Goal: Transaction & Acquisition: Purchase product/service

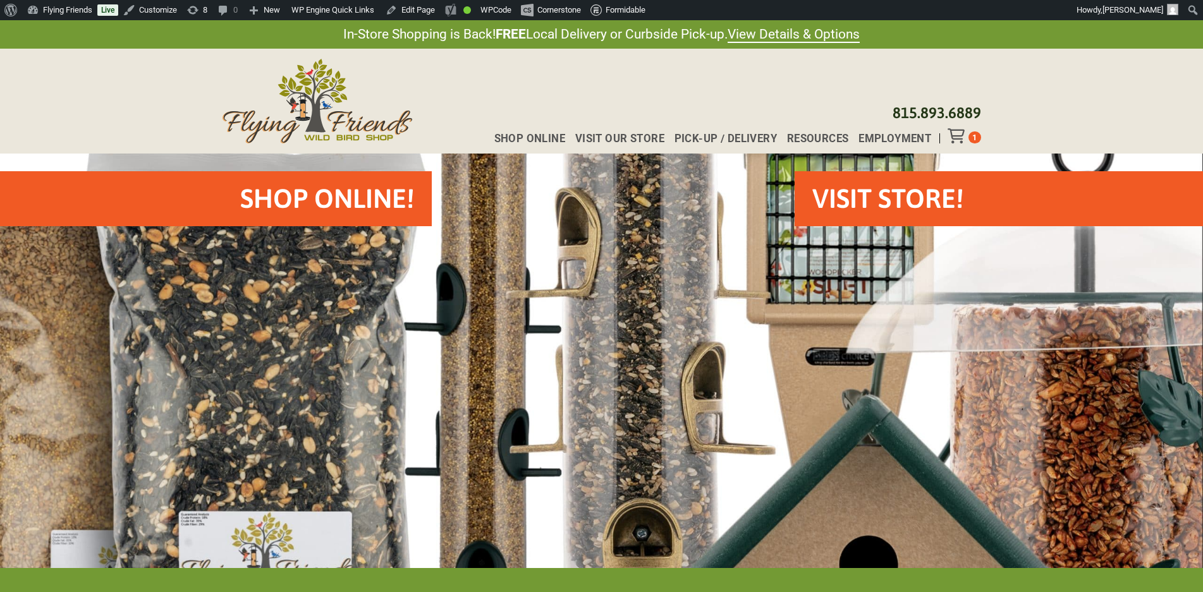
click at [968, 140] on div "Toggle Off Canvas Content" at bounding box center [957, 135] width 21 height 15
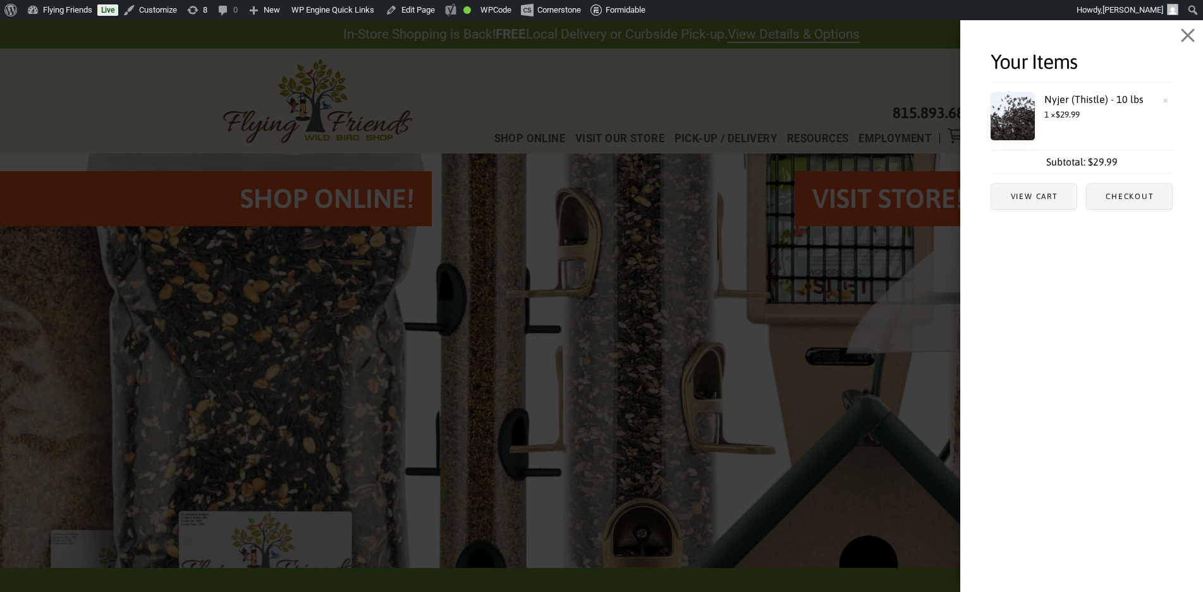
click at [1159, 97] on link "×" at bounding box center [1165, 99] width 14 height 14
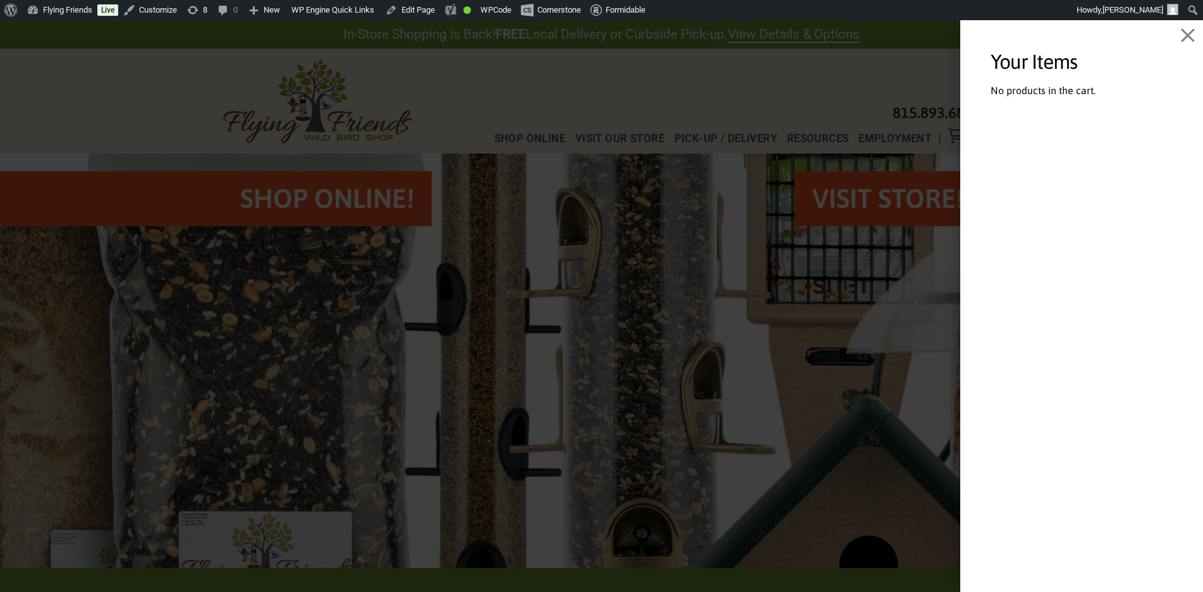
click at [830, 114] on span "Off Canvas" at bounding box center [601, 306] width 1203 height 572
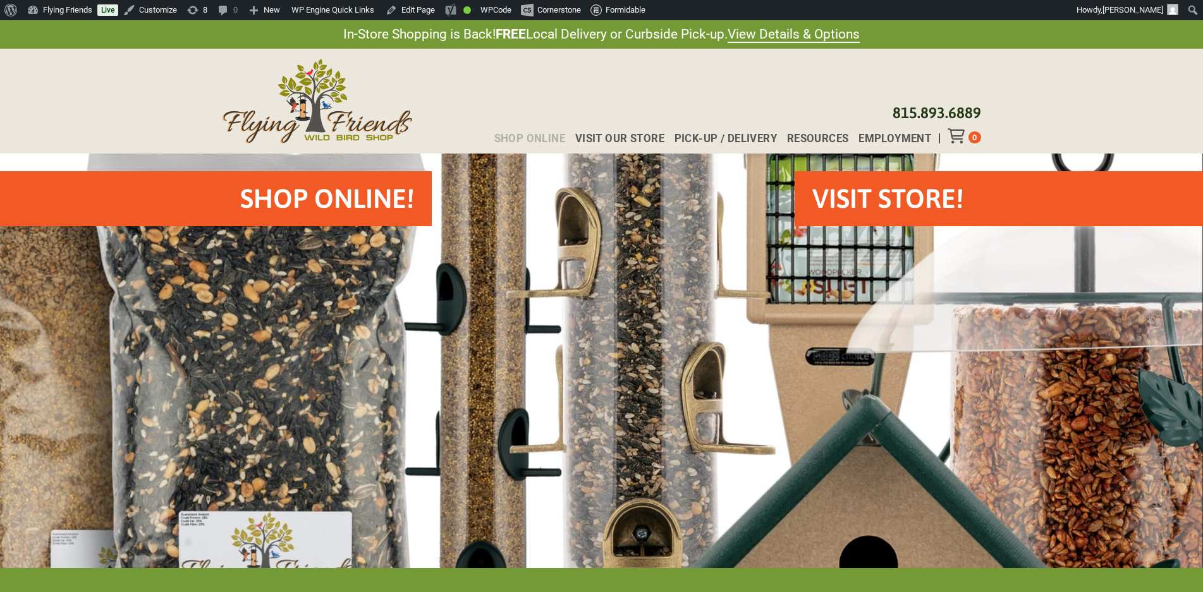
click at [531, 137] on span "Shop Online" at bounding box center [529, 138] width 71 height 11
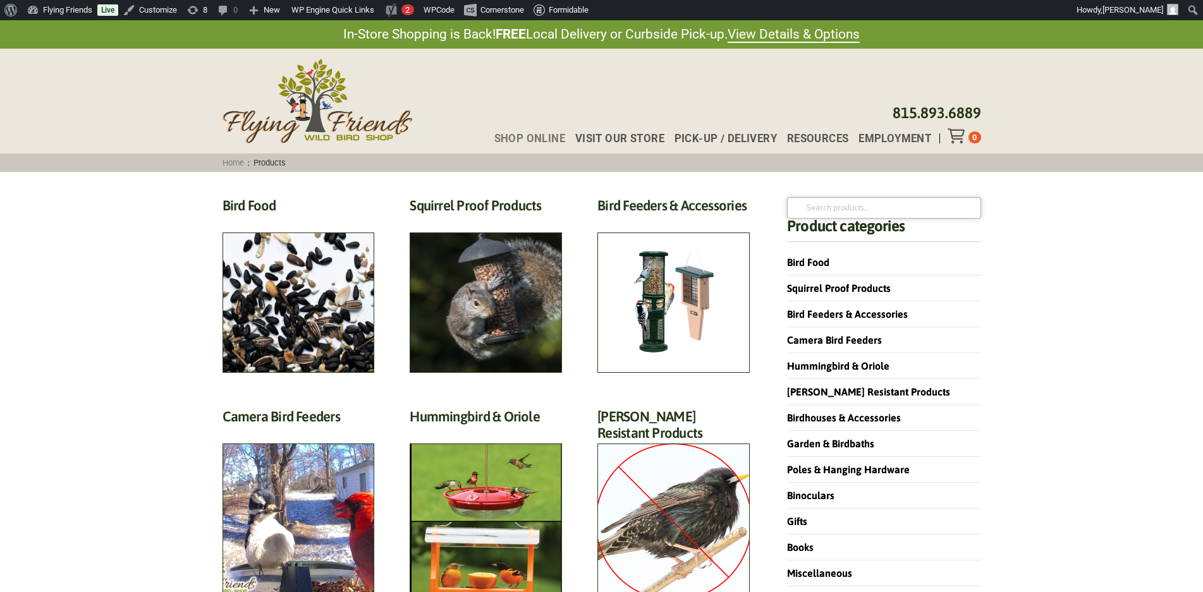
click at [912, 208] on input "Search for:" at bounding box center [883, 207] width 193 height 21
type input "18x12"
click button "Search" at bounding box center [0, 0] width 0 height 0
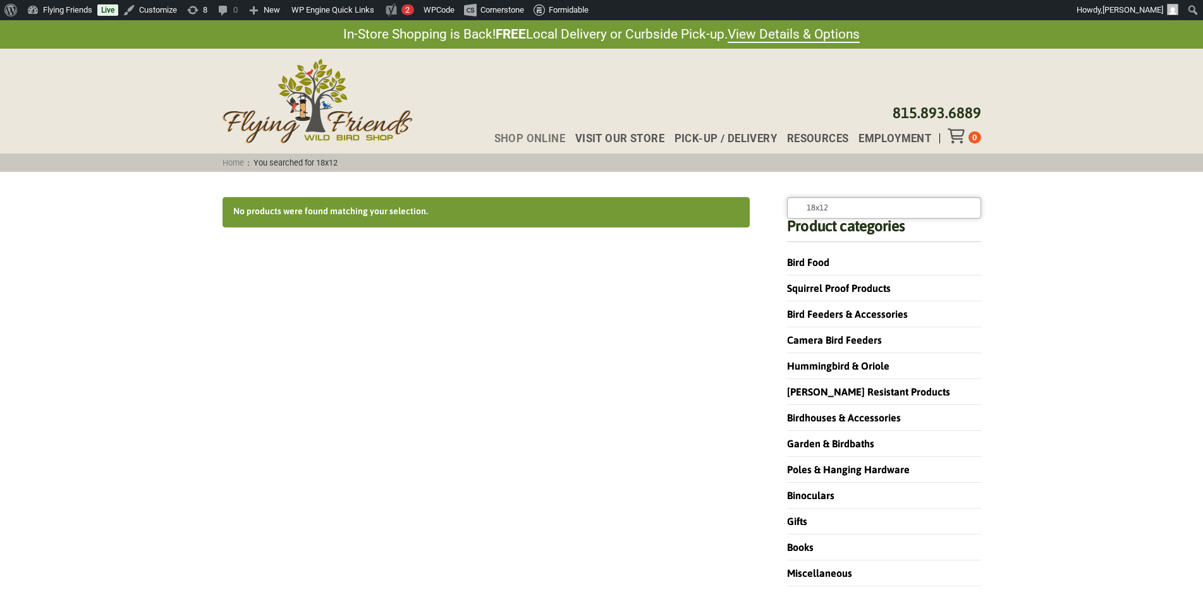
click at [816, 211] on input "18x12" at bounding box center [883, 207] width 193 height 21
click at [823, 209] on input "18 x12" at bounding box center [883, 207] width 193 height 21
type input "18 x 12"
click button "Search" at bounding box center [0, 0] width 0 height 0
drag, startPoint x: 837, startPoint y: 207, endPoint x: 567, endPoint y: 198, distance: 270.6
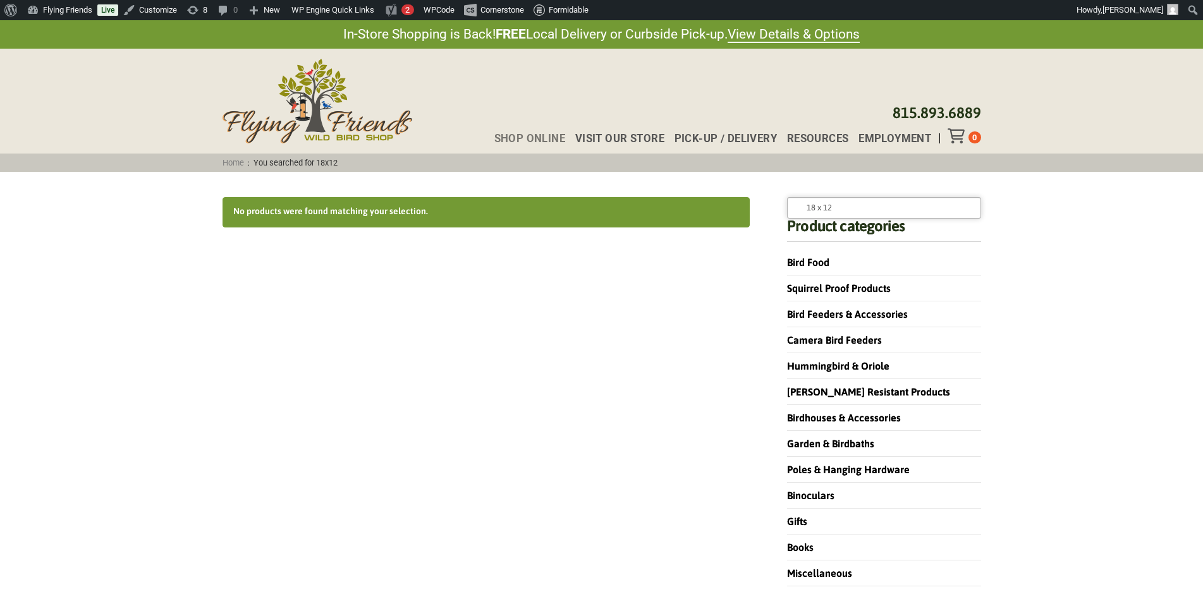
click at [567, 198] on div "No products were found matching your selection. Search for: 18 x 12 Search Prod…" at bounding box center [601, 417] width 758 height 441
type input "16 x 17"
click button "Search" at bounding box center [0, 0] width 0 height 0
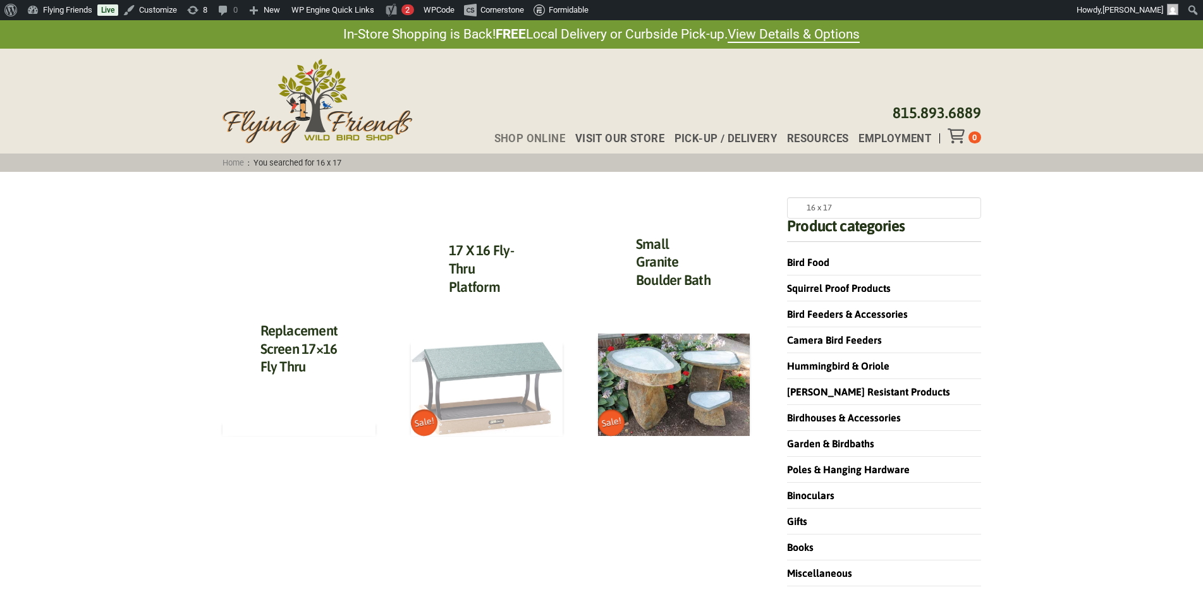
click at [482, 411] on img at bounding box center [487, 388] width 152 height 95
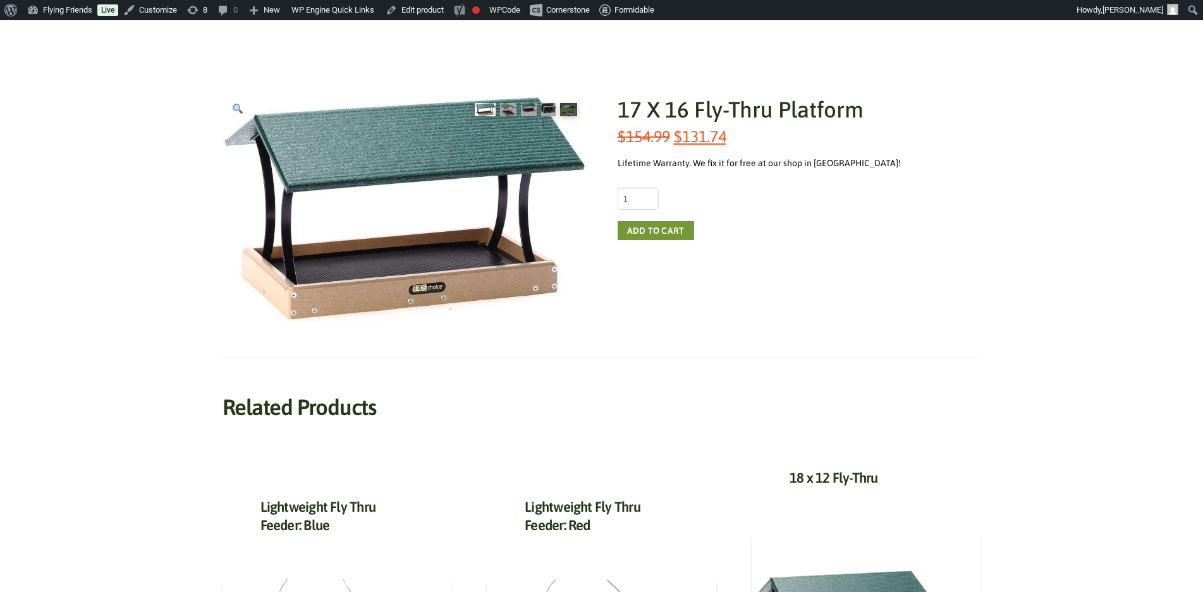
scroll to position [190, 0]
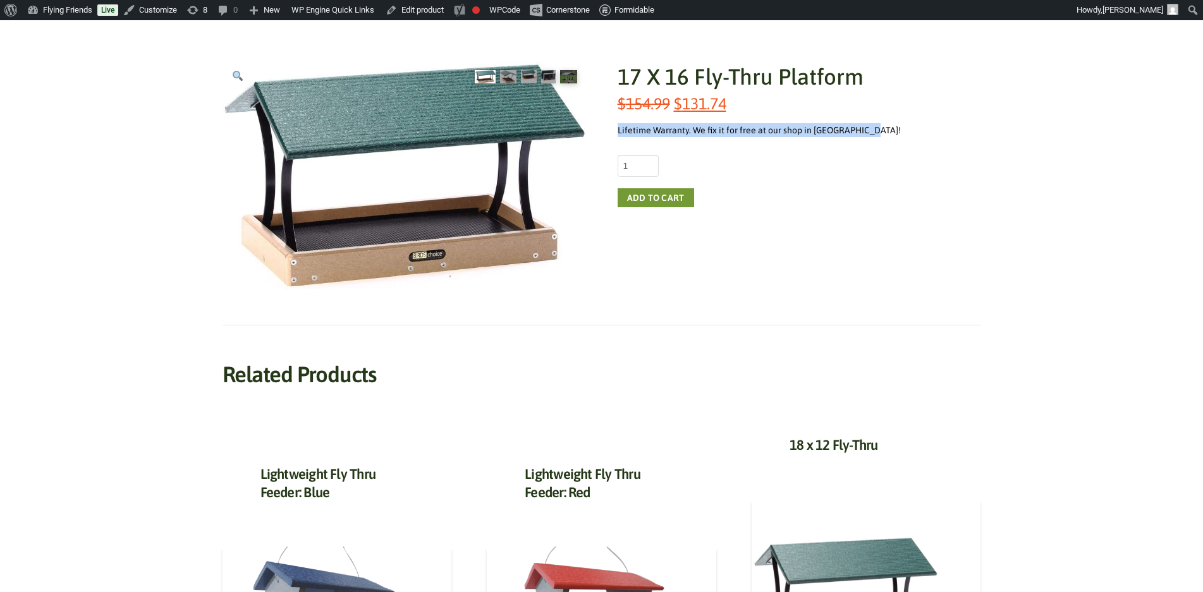
drag, startPoint x: 906, startPoint y: 126, endPoint x: 725, endPoint y: 111, distance: 180.7
click at [725, 111] on div "17 X 16 Fly-Thru Platform $ 154.99 Original price was: $154.99. $ 131.74 Curren…" at bounding box center [798, 175] width 363 height 228
click at [876, 128] on div "Lifetime Warranty. We fix it for free at our shop in [GEOGRAPHIC_DATA]!" at bounding box center [798, 130] width 363 height 14
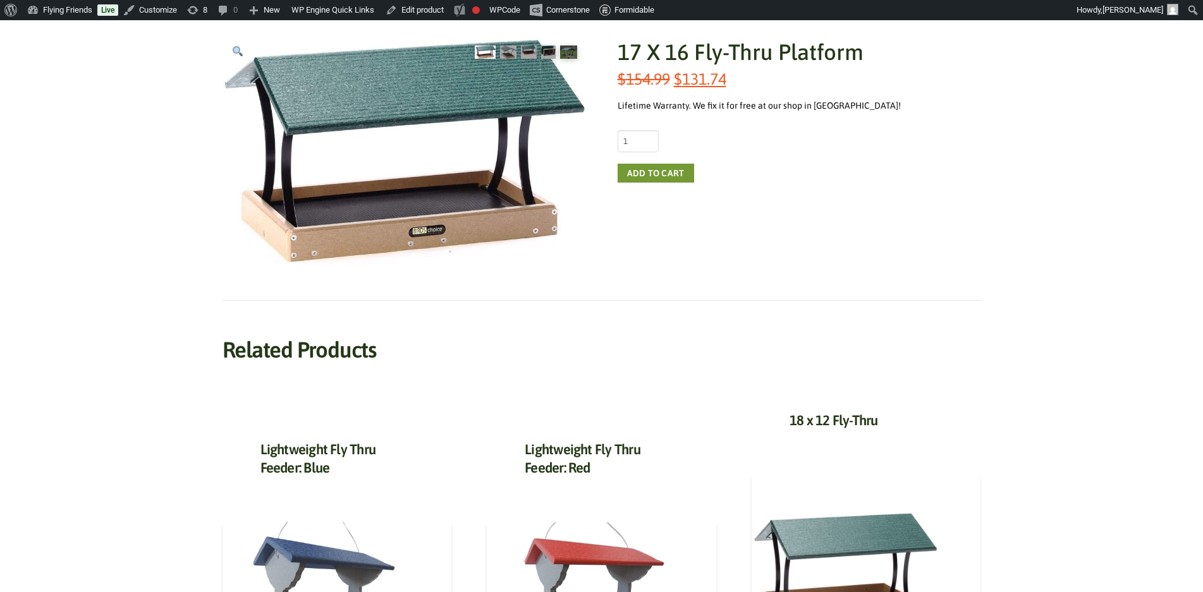
scroll to position [126, 0]
